Goal: Task Accomplishment & Management: Use online tool/utility

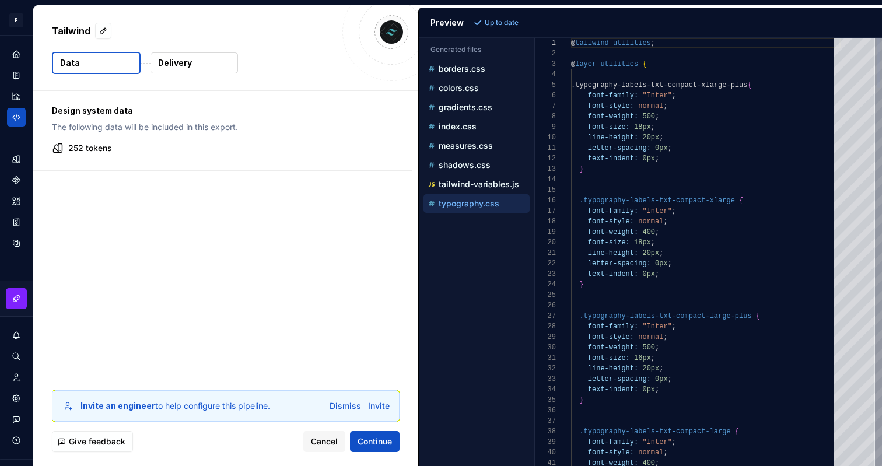
scroll to position [105, 0]
click at [18, 158] on icon "Design tokens" at bounding box center [19, 159] width 4 height 8
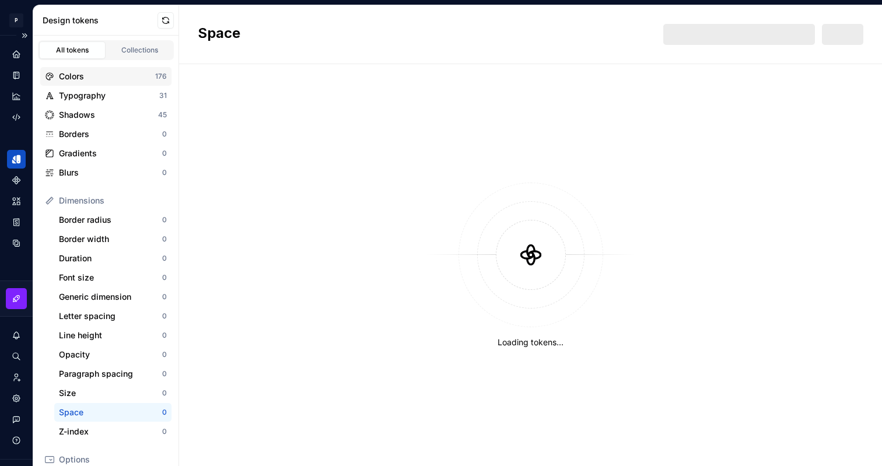
click at [109, 76] on div "Colors" at bounding box center [107, 77] width 96 height 12
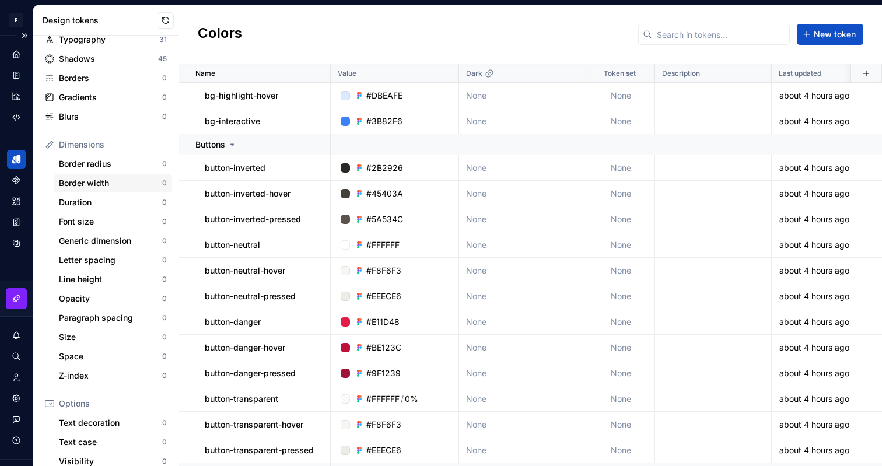
scroll to position [57, 0]
click at [105, 233] on div "Generic dimension 0" at bounding box center [112, 240] width 117 height 19
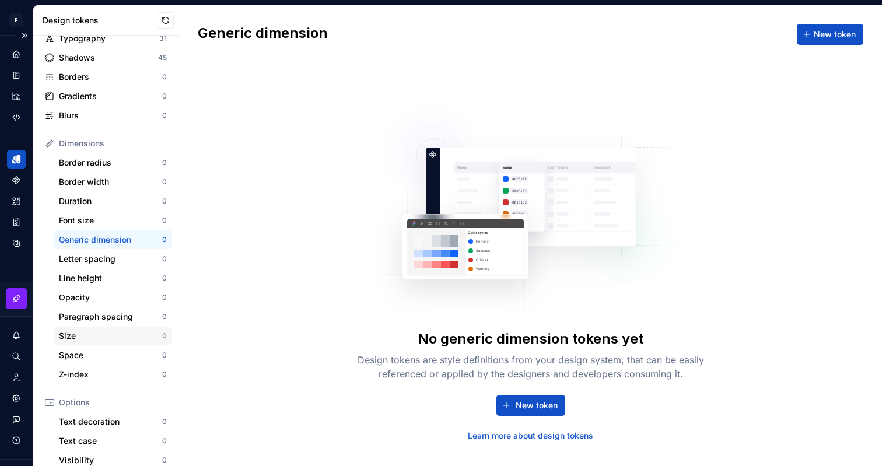
click at [99, 333] on div "Size" at bounding box center [110, 336] width 103 height 12
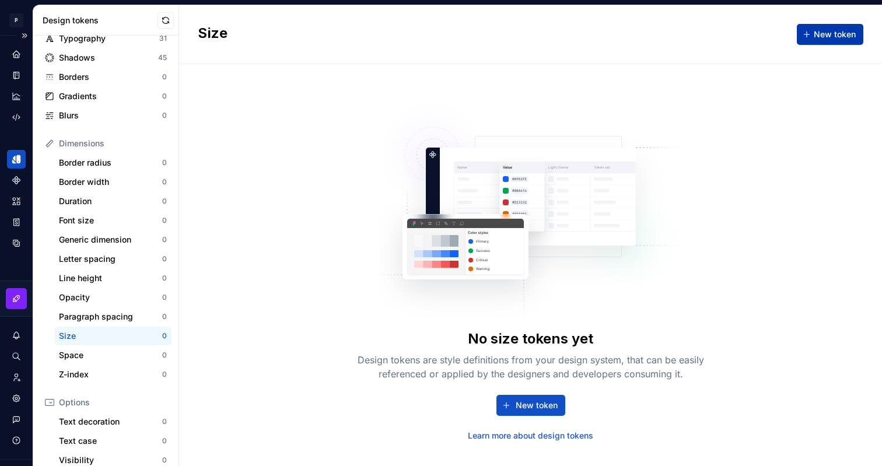
click at [816, 37] on span "New token" at bounding box center [835, 35] width 42 height 12
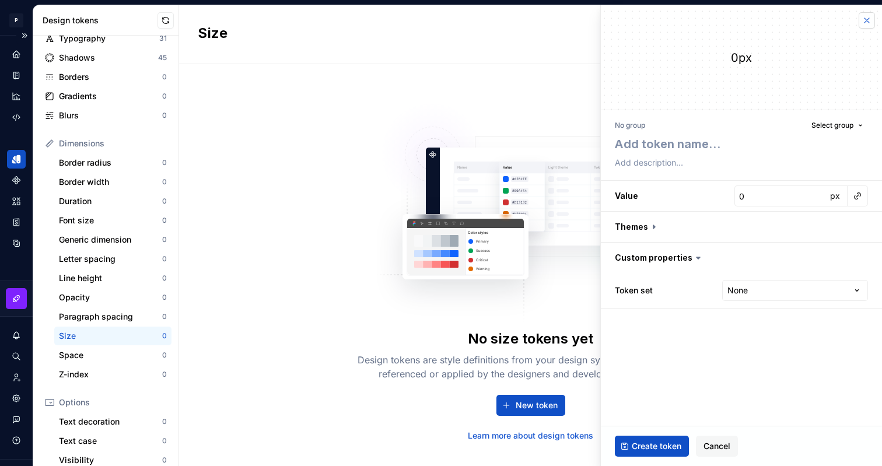
click at [868, 22] on button "button" at bounding box center [867, 20] width 16 height 16
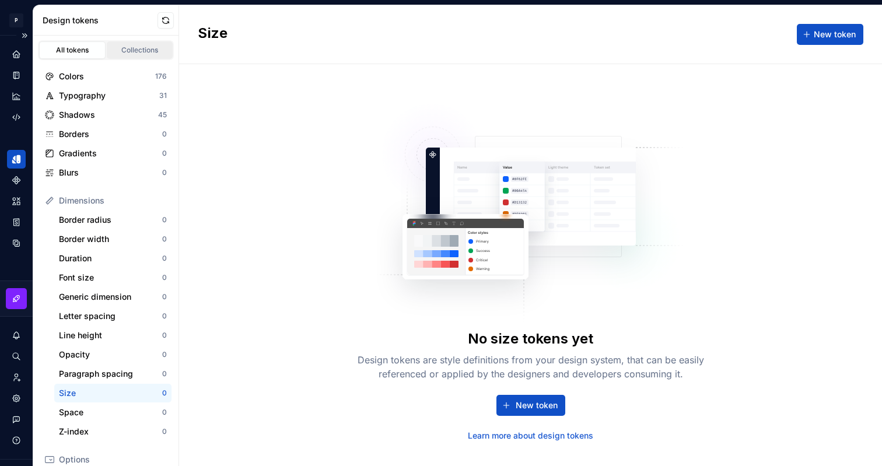
click at [146, 41] on link "Collections" at bounding box center [140, 50] width 67 height 18
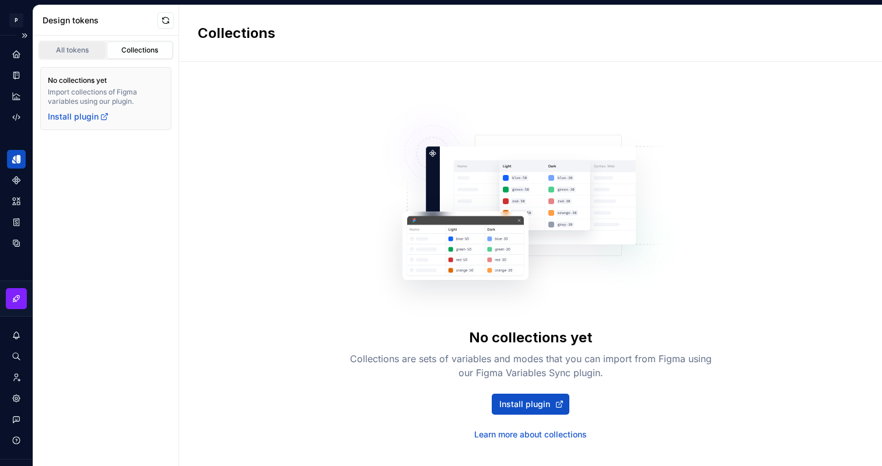
click at [96, 54] on div "All tokens" at bounding box center [72, 50] width 58 height 9
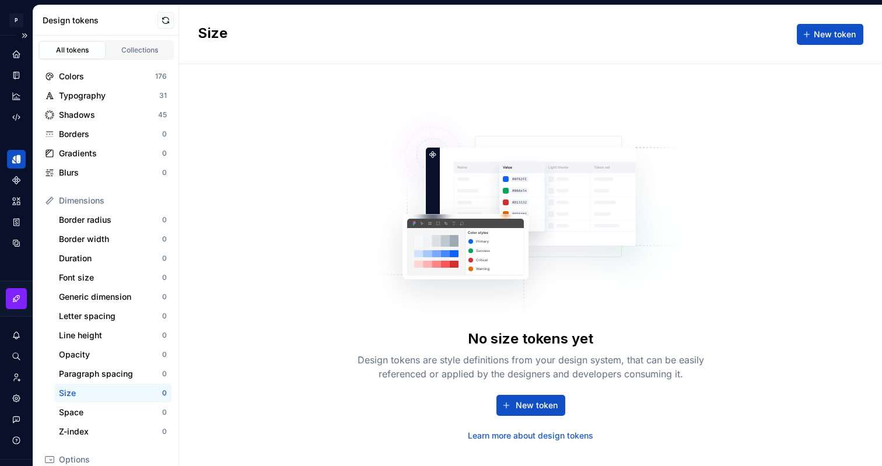
click at [122, 60] on div "Colors 176 Typography 31 Shadows 45 Borders 0 Gradients 0 Blurs 0 Dimensions Bo…" at bounding box center [105, 349] width 145 height 579
click at [130, 55] on link "Collections" at bounding box center [140, 50] width 67 height 18
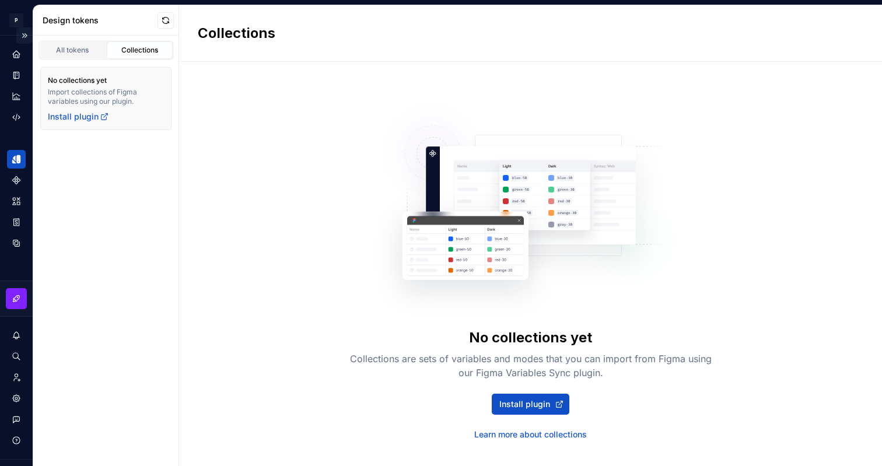
click at [22, 39] on button "Expand sidebar" at bounding box center [24, 35] width 16 height 16
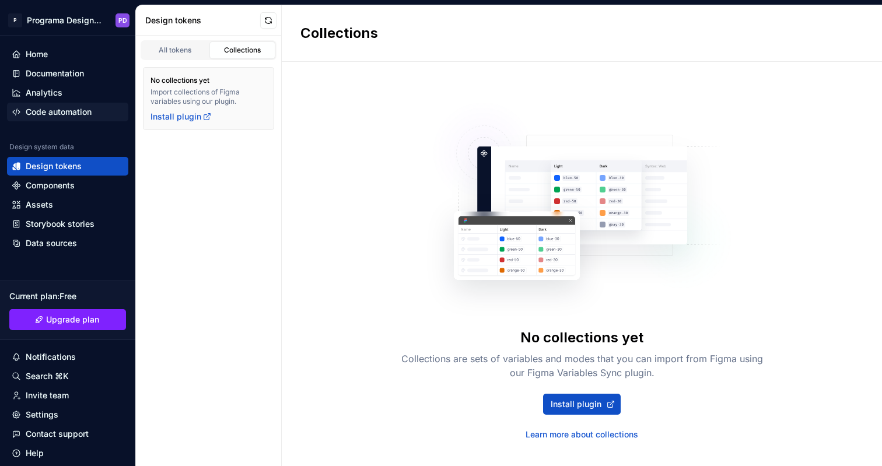
click at [92, 112] on div "Code automation" at bounding box center [68, 112] width 112 height 12
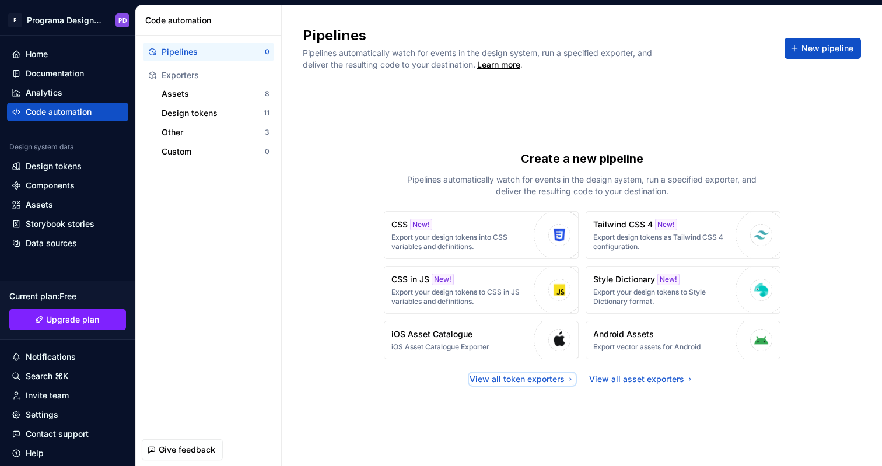
click at [547, 376] on div "View all token exporters" at bounding box center [523, 379] width 106 height 12
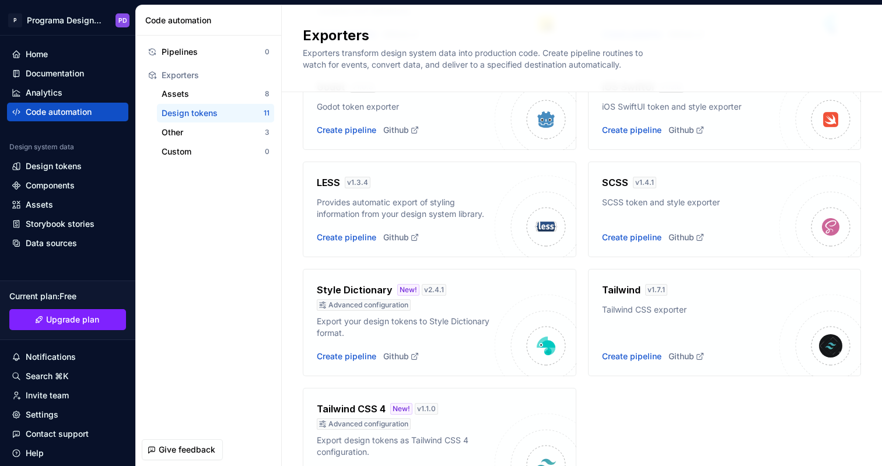
scroll to position [314, 0]
click at [623, 359] on div "Create pipeline" at bounding box center [632, 356] width 60 height 12
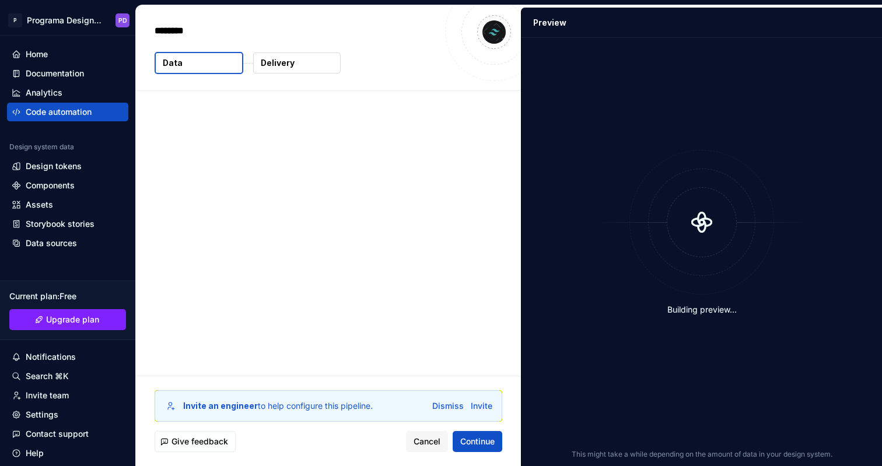
type textarea "*"
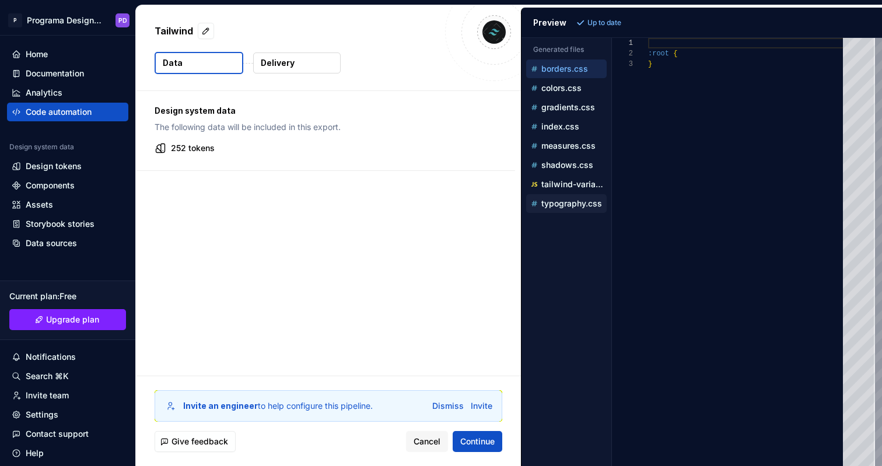
click at [556, 202] on p "typography.css" at bounding box center [572, 203] width 61 height 9
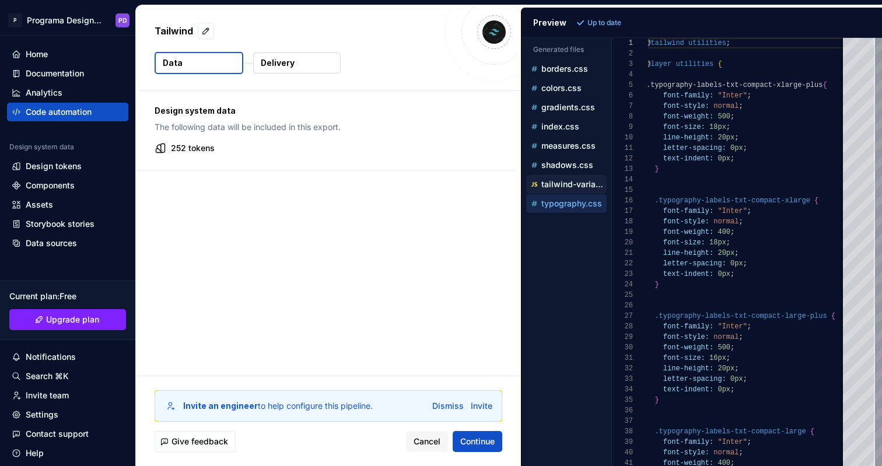
click at [554, 186] on p "tailwind-variables.js" at bounding box center [574, 184] width 65 height 9
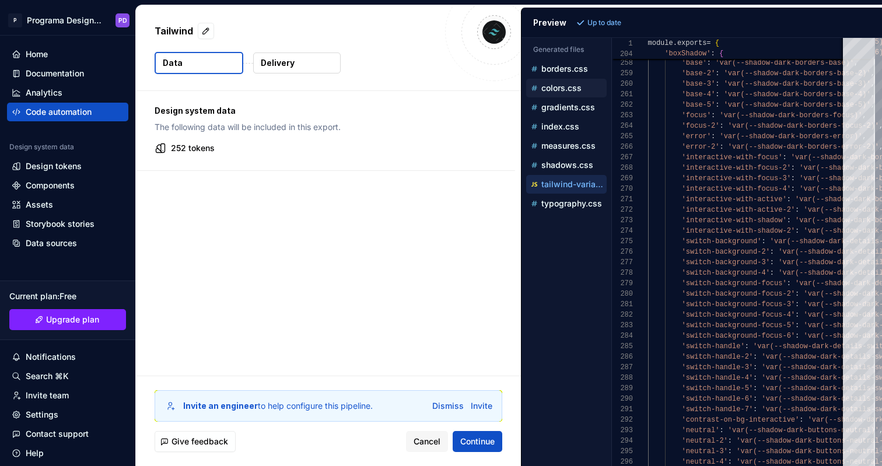
click at [570, 90] on p "colors.css" at bounding box center [562, 87] width 40 height 9
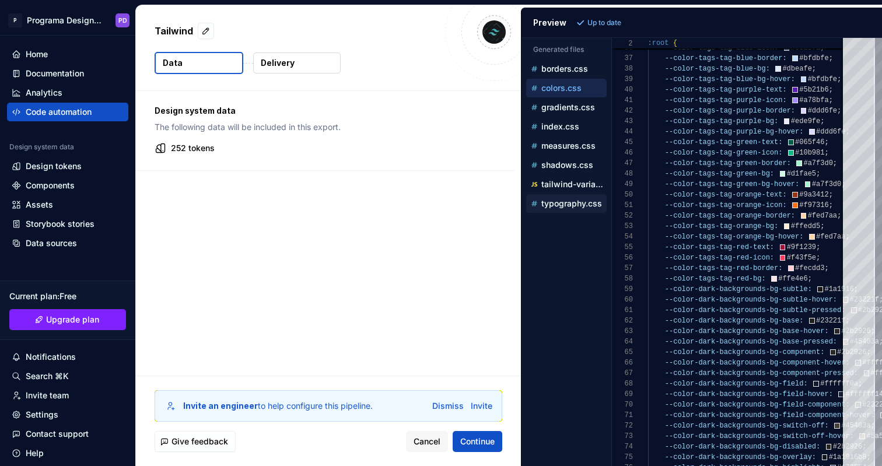
click at [567, 205] on p "typography.css" at bounding box center [572, 203] width 61 height 9
type textarea "**********"
